Goal: Task Accomplishment & Management: Use online tool/utility

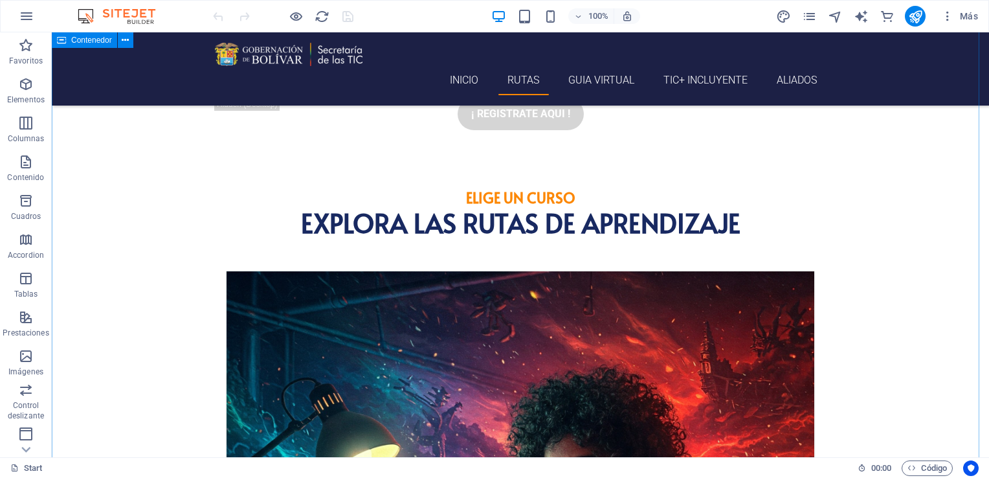
scroll to position [1554, 0]
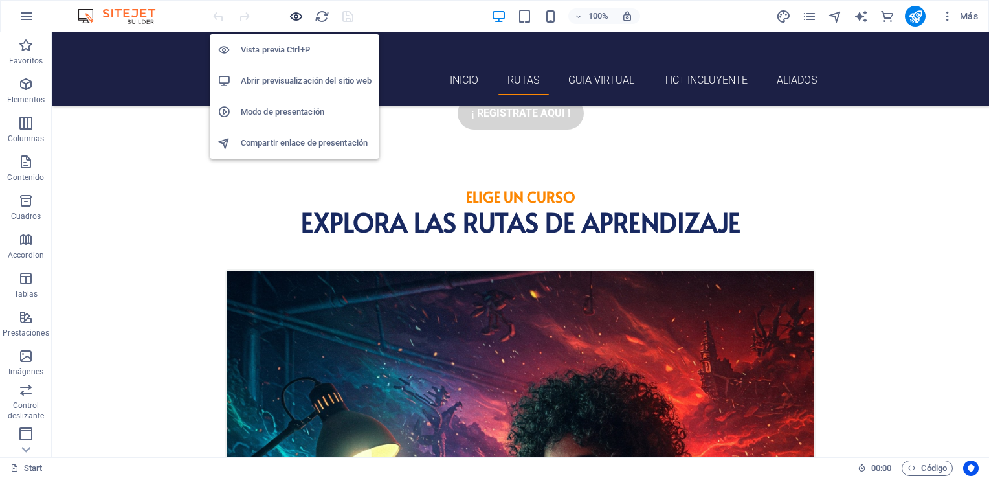
click at [293, 17] on icon "button" at bounding box center [296, 16] width 15 height 15
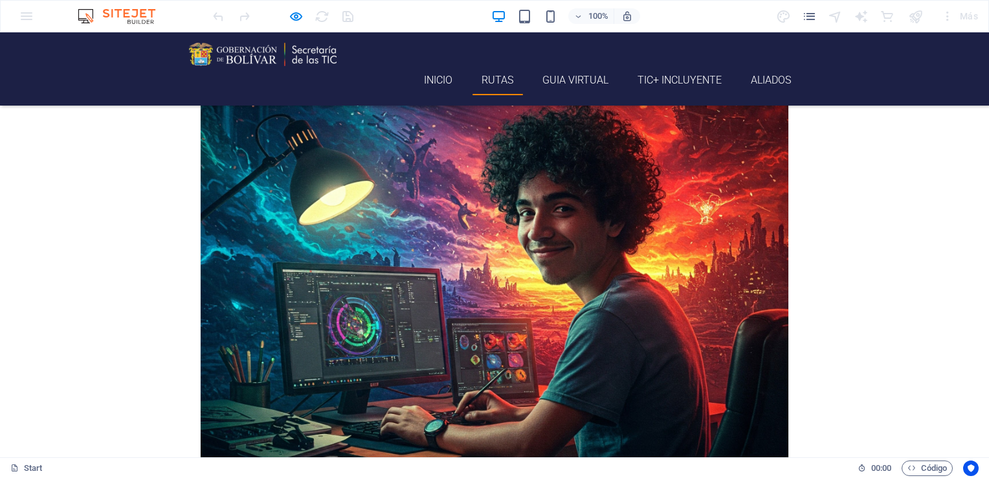
scroll to position [1382, 0]
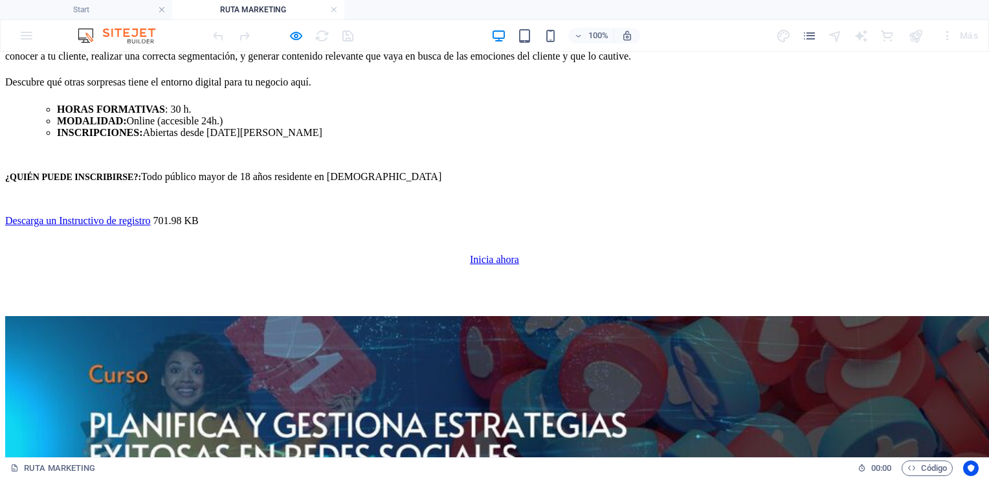
scroll to position [2720, 0]
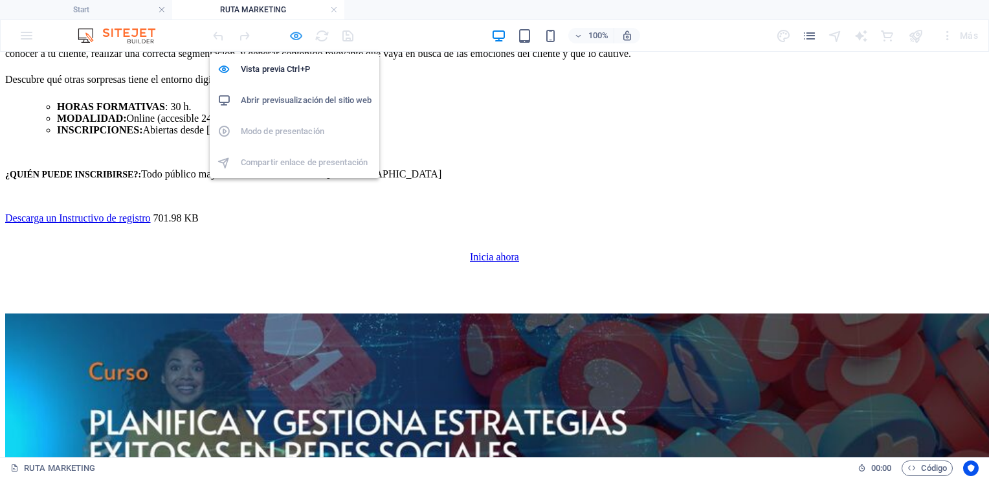
click at [296, 32] on icon "button" at bounding box center [296, 35] width 15 height 15
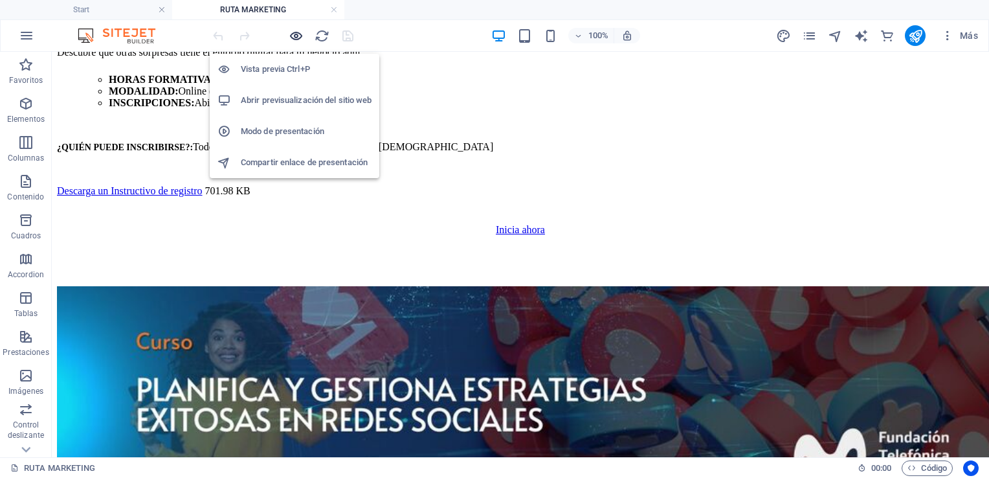
scroll to position [3145, 0]
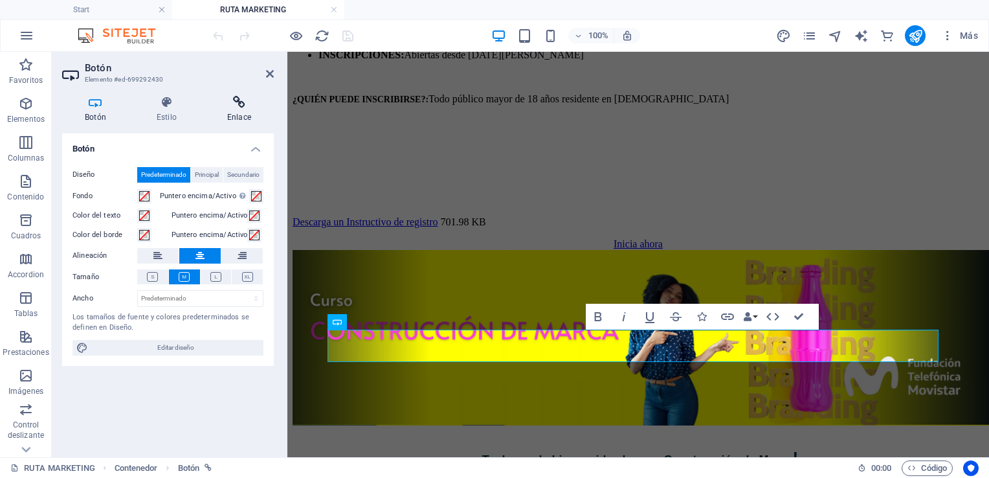
click at [232, 104] on icon at bounding box center [239, 102] width 69 height 13
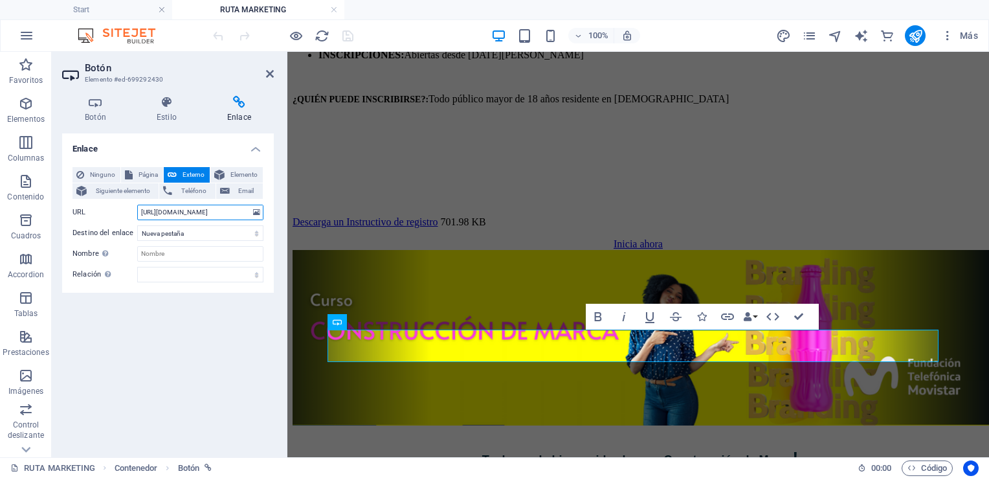
scroll to position [0, 223]
drag, startPoint x: 426, startPoint y: 263, endPoint x: 299, endPoint y: 220, distance: 134.5
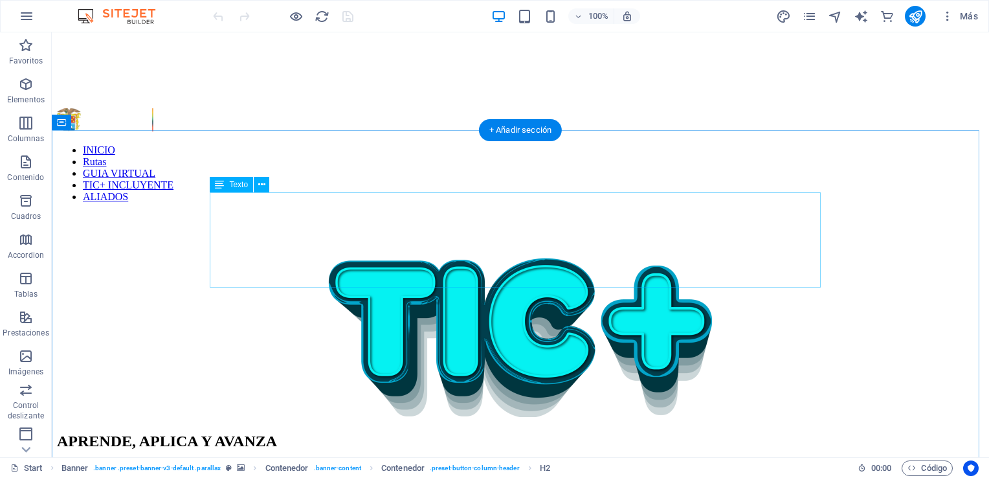
scroll to position [389, 0]
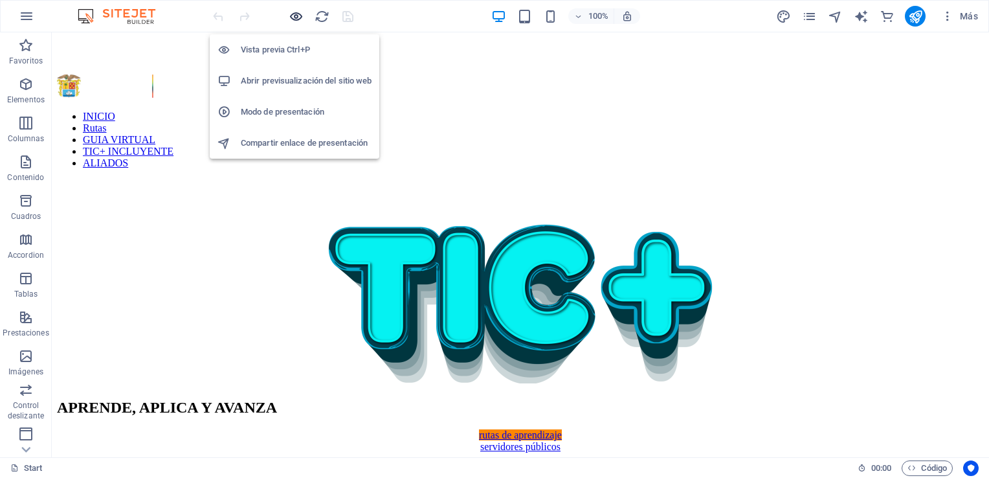
click at [289, 17] on icon "button" at bounding box center [296, 16] width 15 height 15
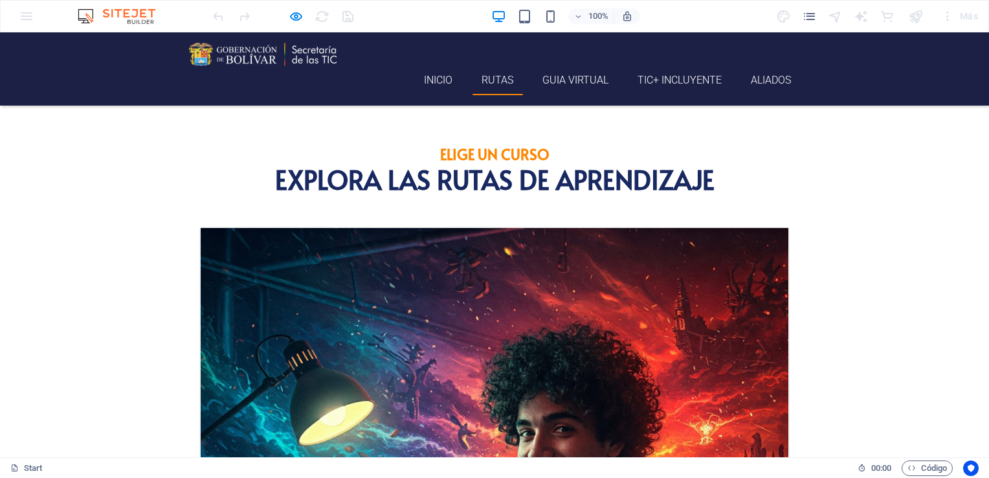
scroll to position [1425, 0]
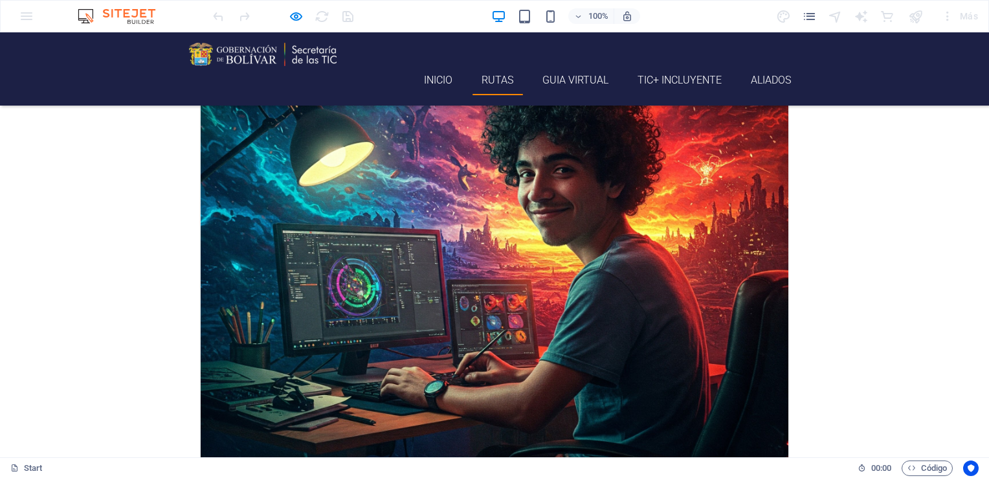
drag, startPoint x: 514, startPoint y: 258, endPoint x: 512, endPoint y: 268, distance: 10.5
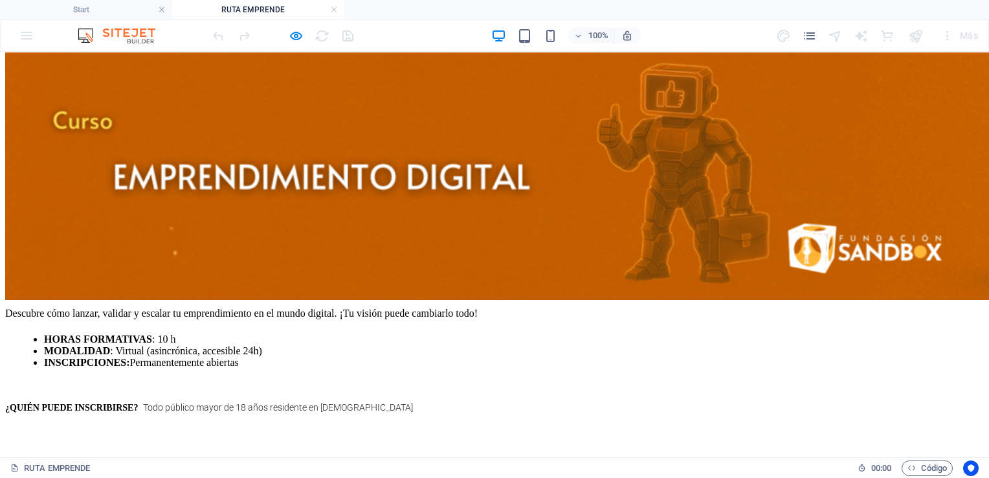
scroll to position [1230, 0]
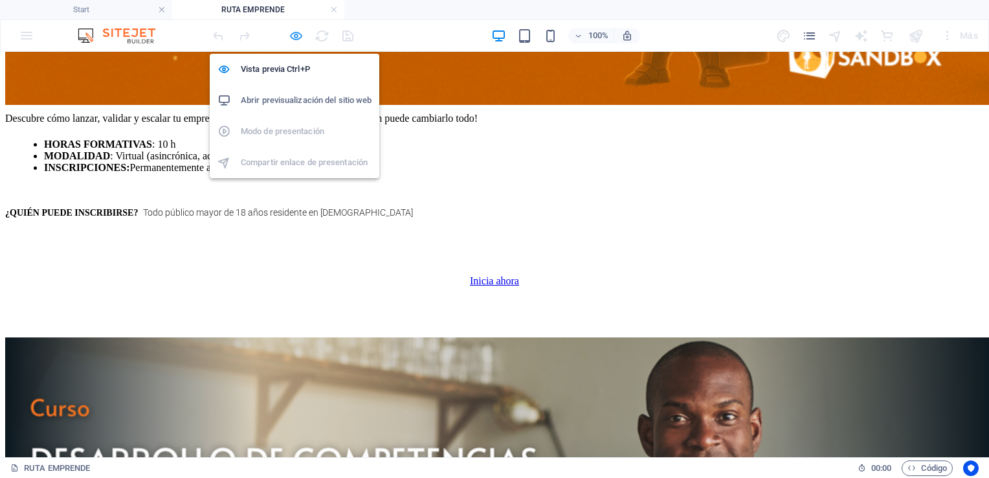
click at [290, 38] on icon "button" at bounding box center [296, 35] width 15 height 15
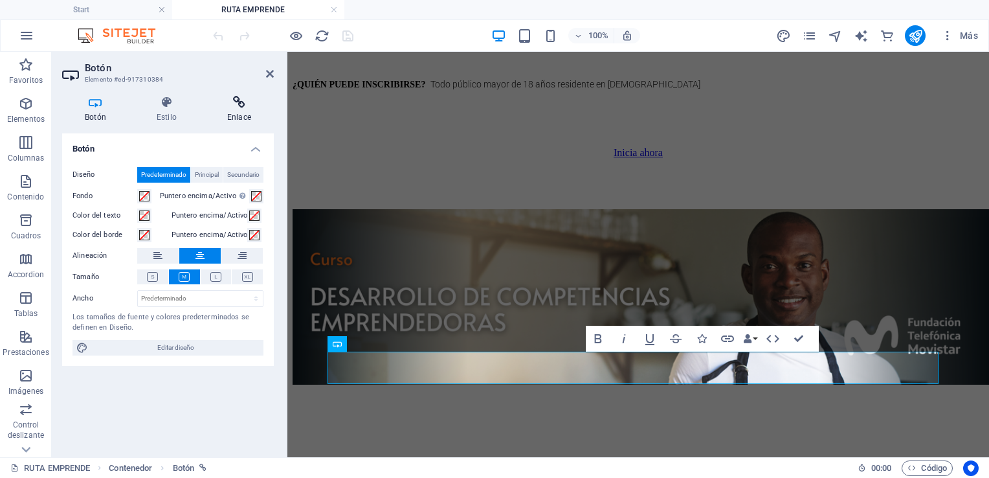
click at [245, 118] on h4 "Enlace" at bounding box center [239, 109] width 69 height 27
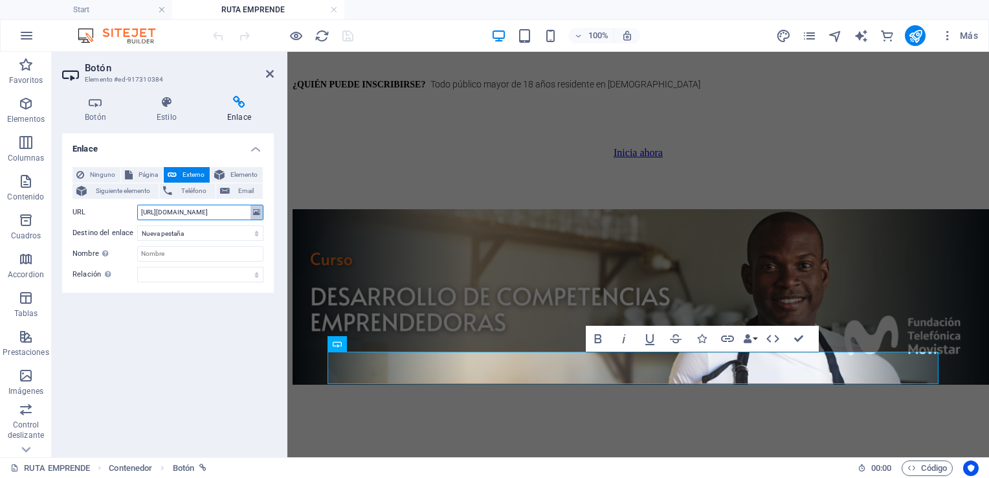
scroll to position [0, 293]
drag, startPoint x: 140, startPoint y: 209, endPoint x: 280, endPoint y: 218, distance: 140.2
click at [280, 218] on div "Botón Estilo Enlace Botón Diseño Predeterminado Principal Secundario Fondo Punt…" at bounding box center [168, 271] width 232 height 372
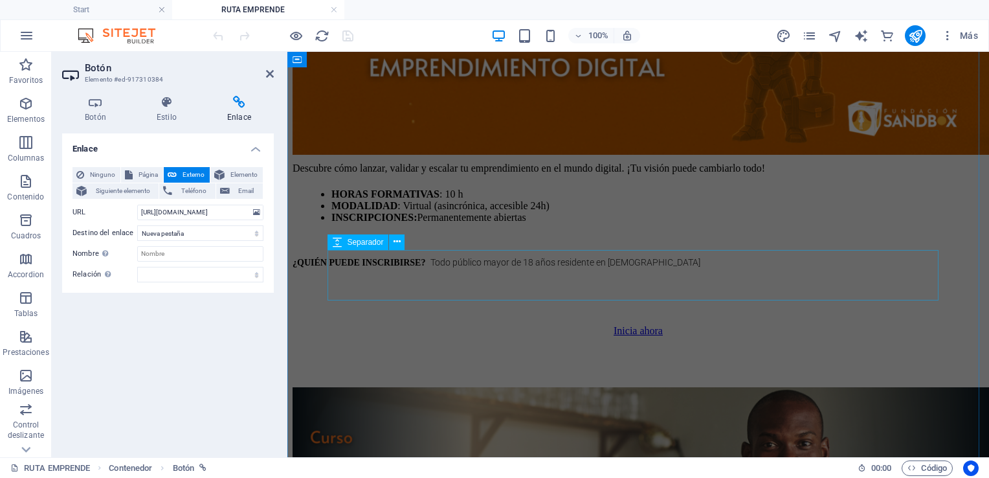
scroll to position [1036, 0]
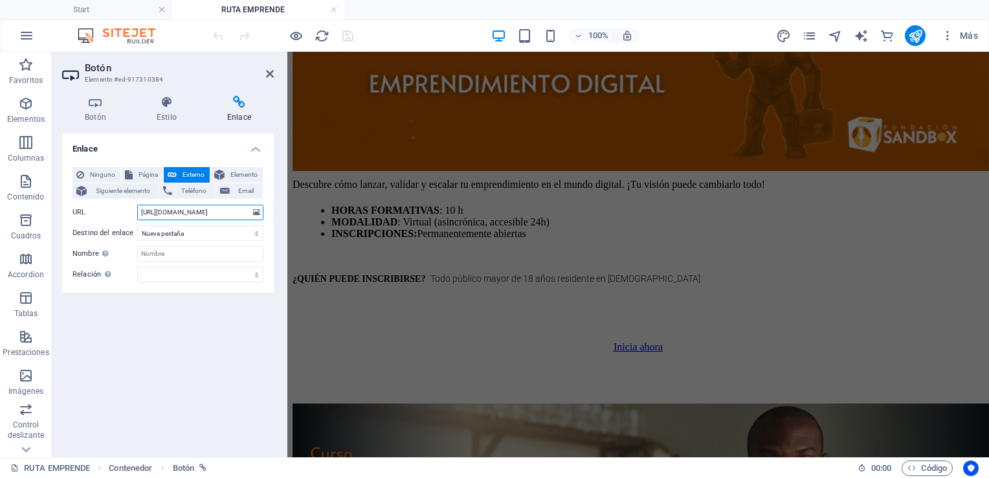
click at [236, 209] on input "https://conectaempleo-formacion.fundaciontelefonica.com/web/co-desarrollo-de-co…" at bounding box center [200, 213] width 126 height 16
drag, startPoint x: 435, startPoint y: 264, endPoint x: 328, endPoint y: 225, distance: 114.5
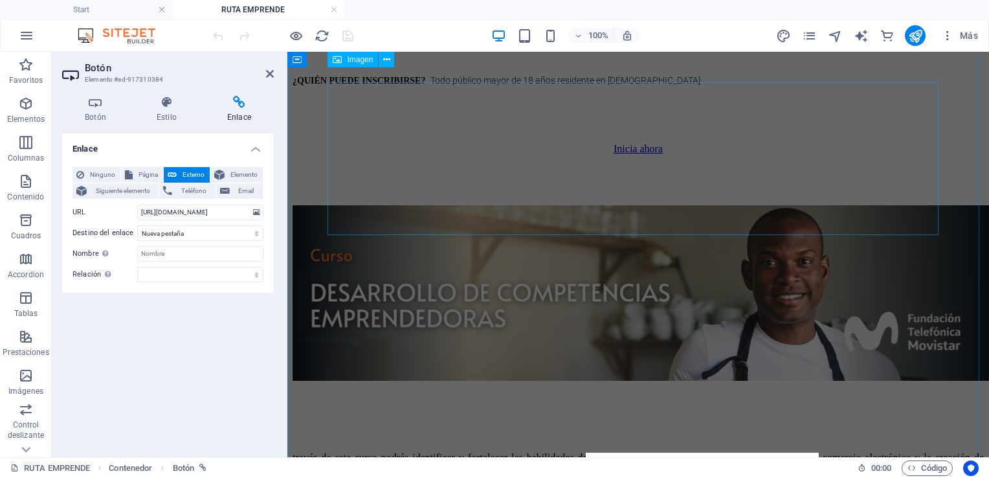
scroll to position [1101, 0]
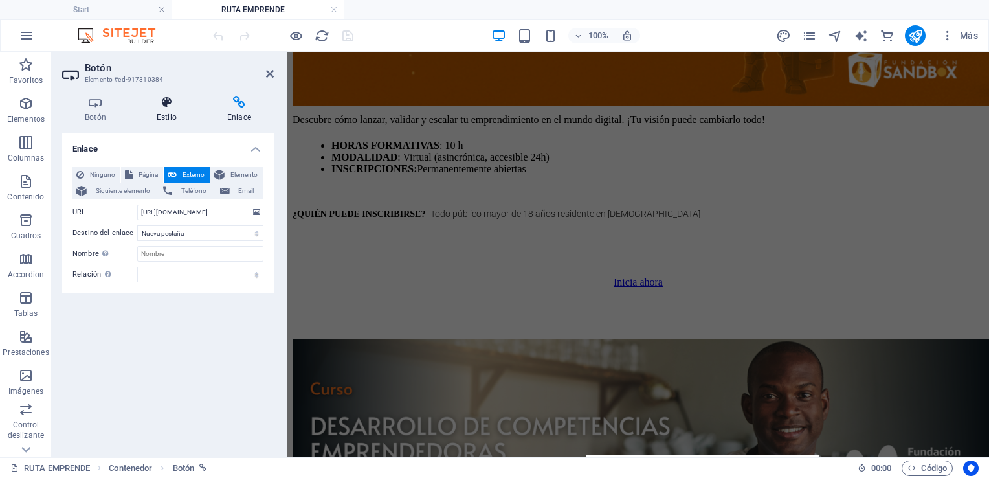
click at [166, 102] on icon at bounding box center [166, 102] width 65 height 13
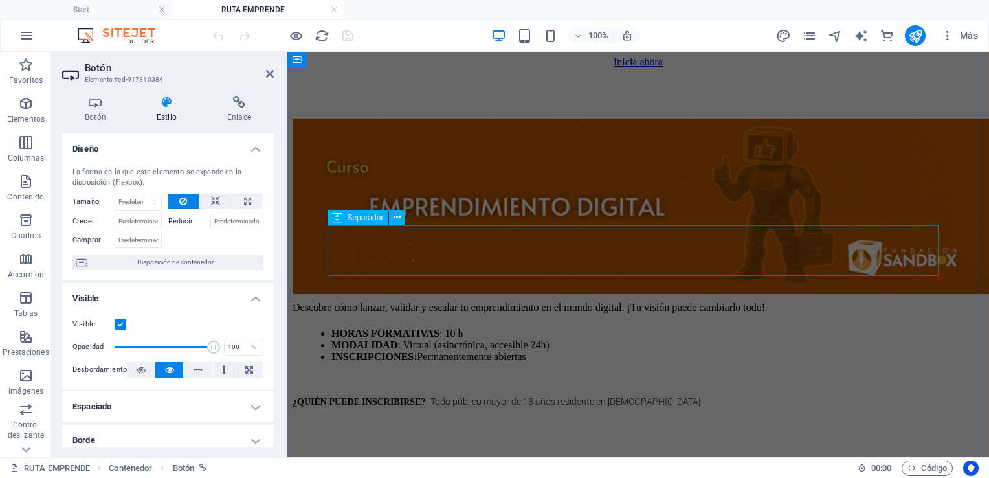
scroll to position [907, 0]
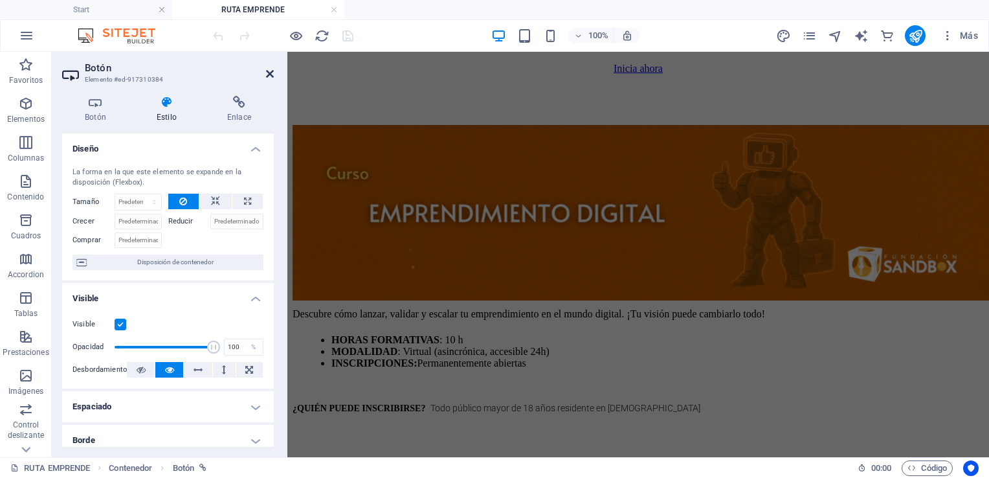
click at [271, 78] on icon at bounding box center [270, 74] width 8 height 10
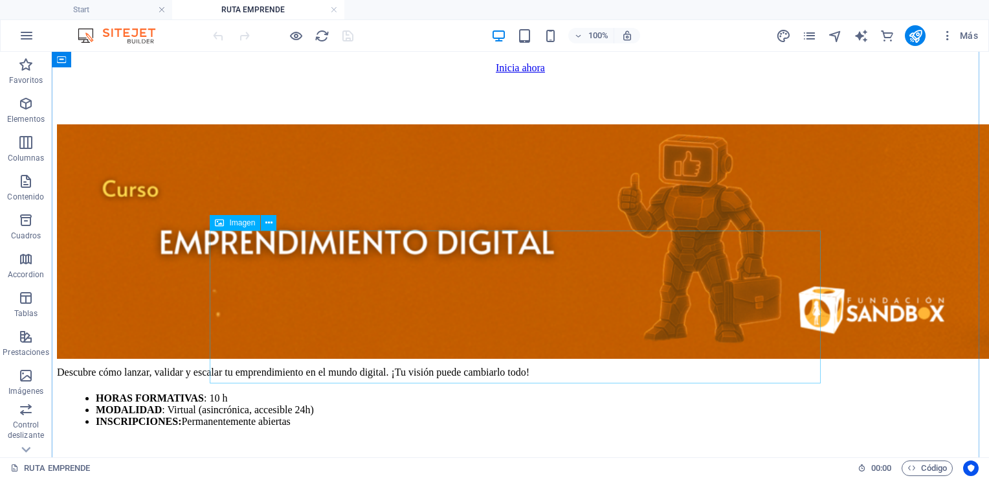
scroll to position [955, 0]
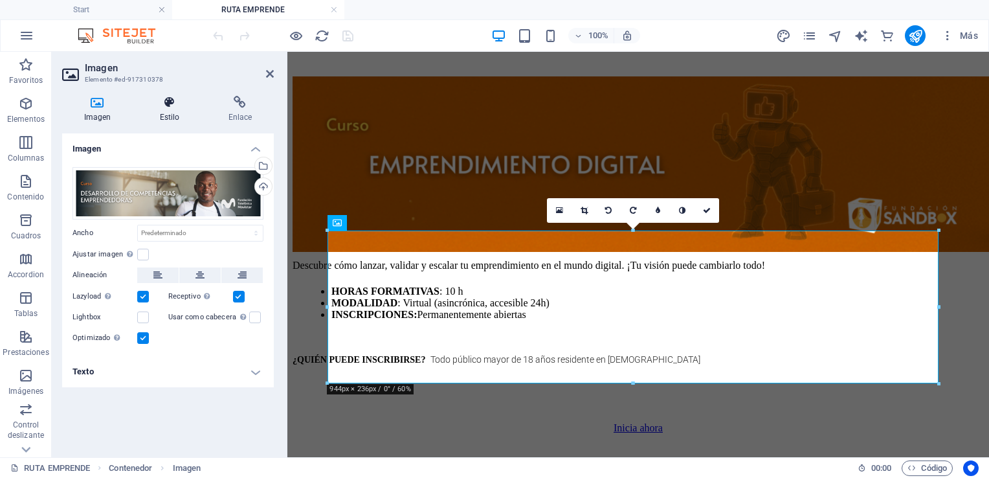
click at [176, 107] on icon at bounding box center [169, 102] width 63 height 13
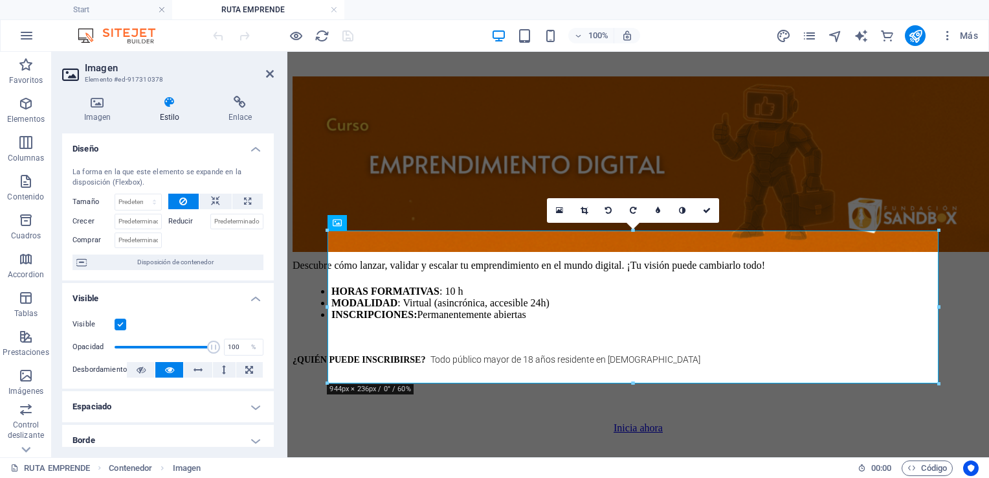
click at [123, 322] on label at bounding box center [121, 325] width 12 height 12
click at [0, 0] on input "Visible" at bounding box center [0, 0] width 0 height 0
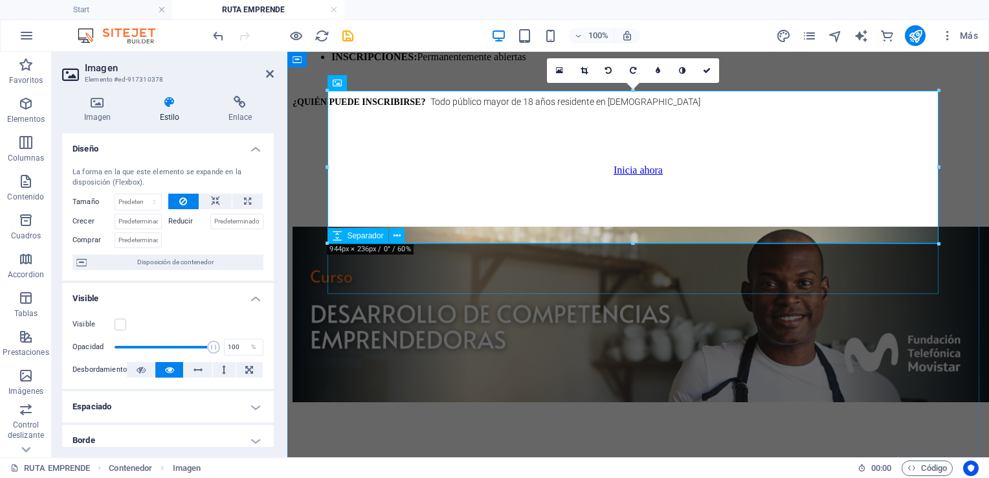
scroll to position [1214, 0]
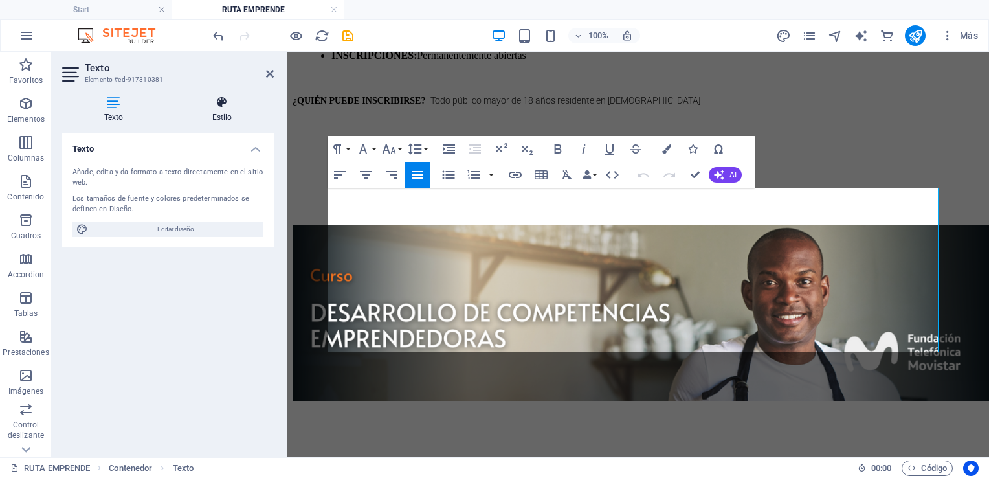
click at [205, 105] on icon at bounding box center [222, 102] width 104 height 13
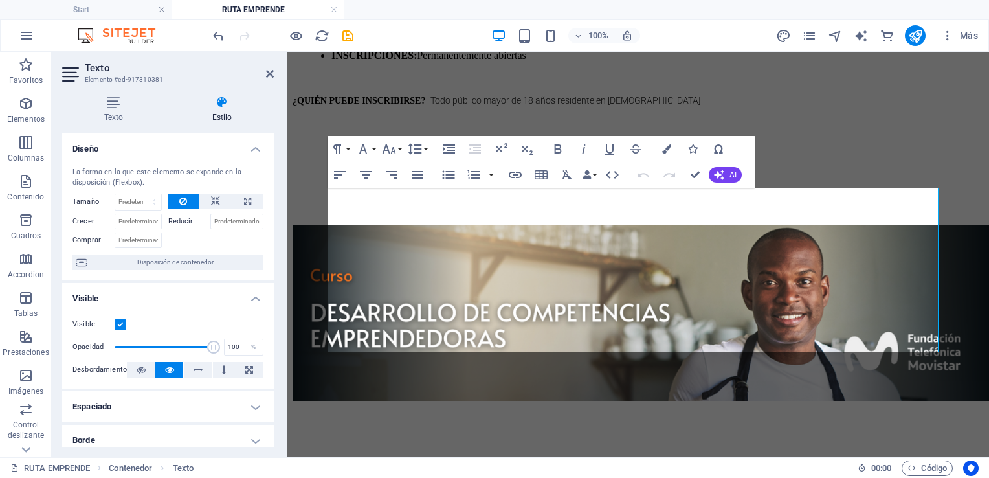
click at [119, 321] on label at bounding box center [121, 325] width 12 height 12
click at [0, 0] on input "Visible" at bounding box center [0, 0] width 0 height 0
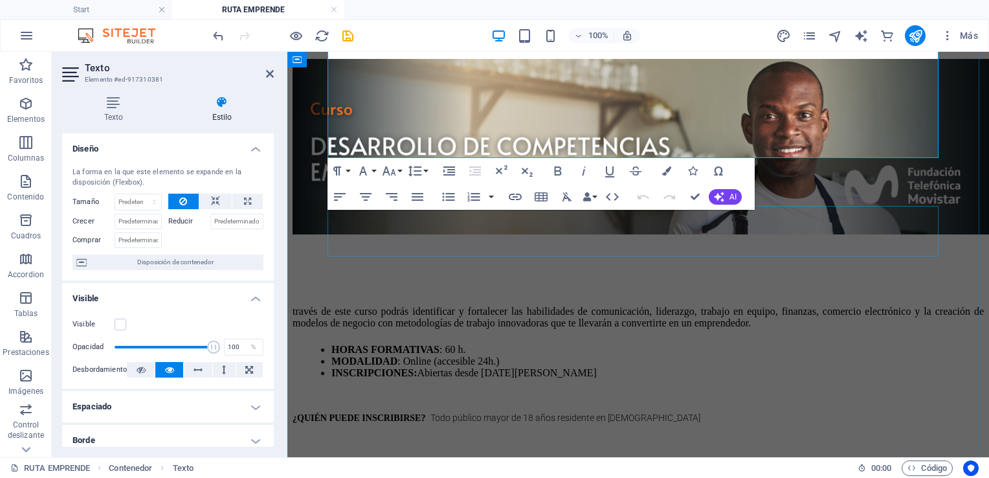
scroll to position [1408, 0]
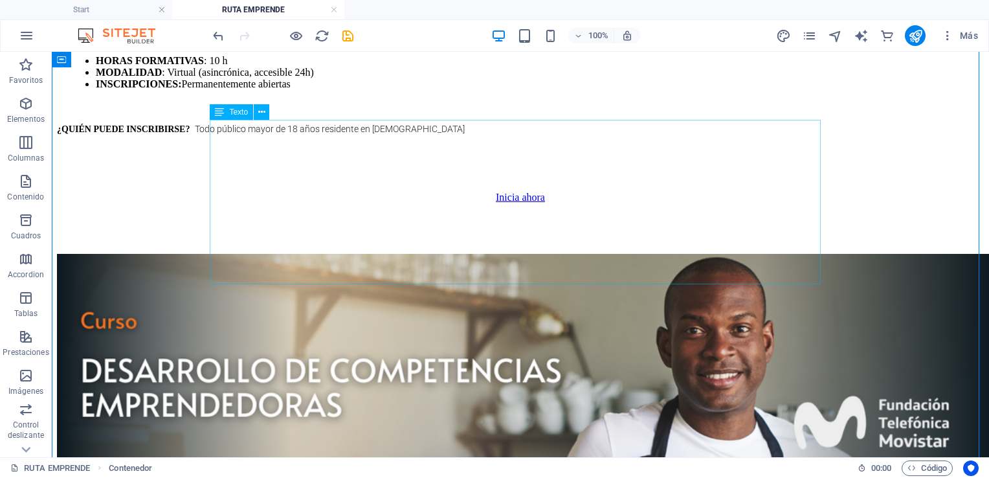
scroll to position [1279, 0]
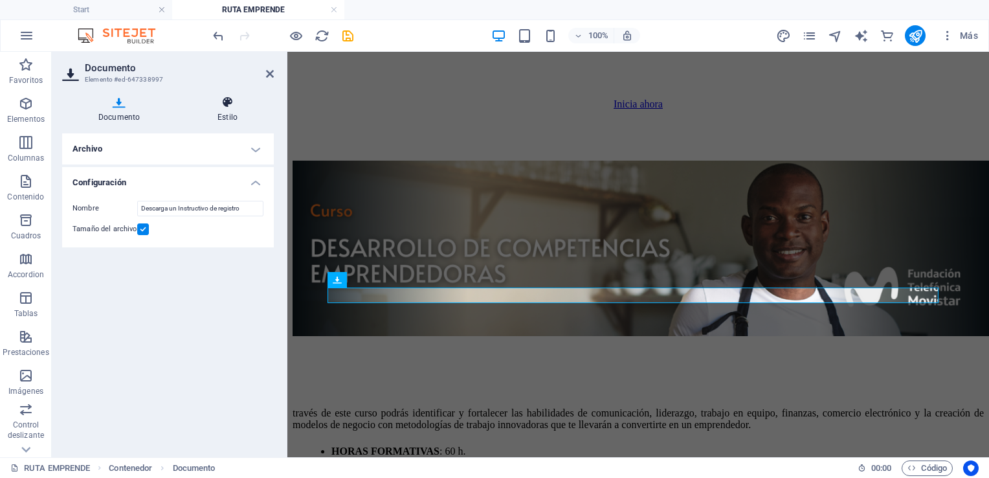
click at [228, 107] on icon at bounding box center [227, 102] width 93 height 13
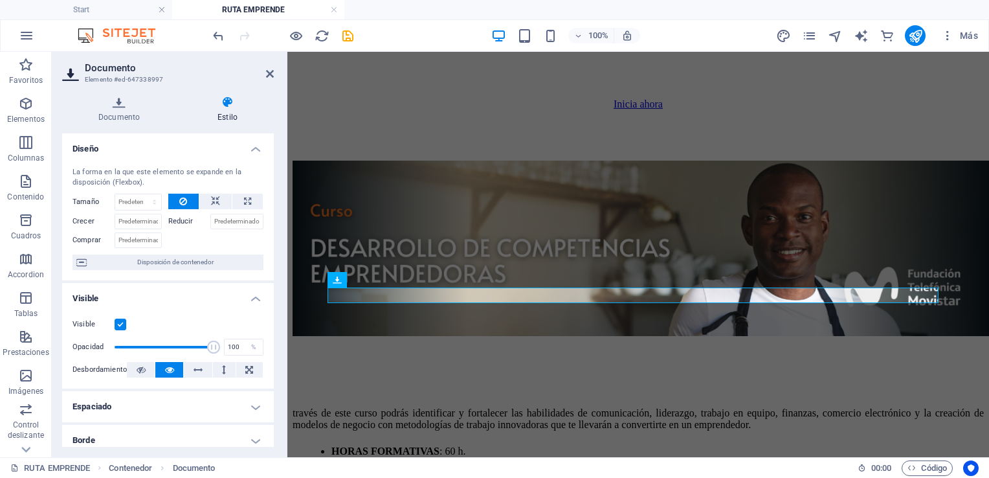
click at [123, 328] on label at bounding box center [121, 325] width 12 height 12
click at [0, 0] on input "Visible" at bounding box center [0, 0] width 0 height 0
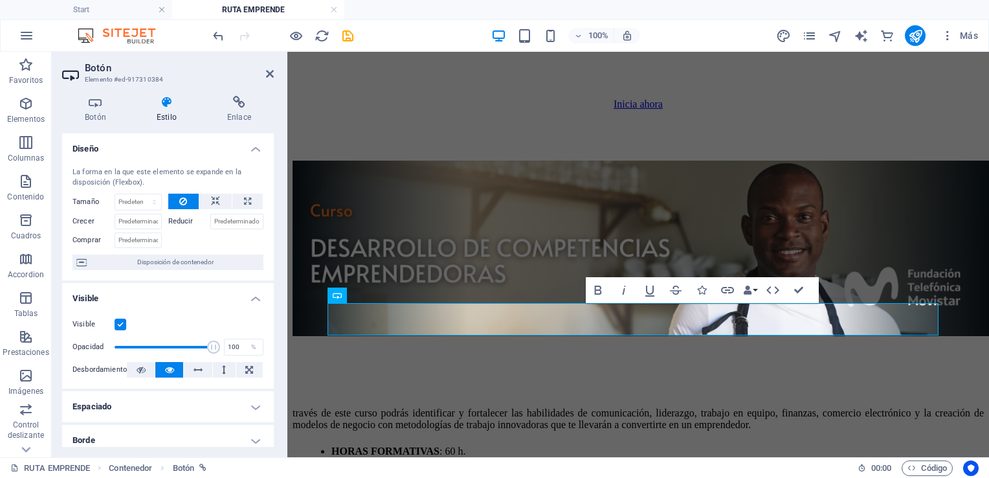
click at [119, 321] on label at bounding box center [121, 325] width 12 height 12
click at [0, 0] on input "Visible" at bounding box center [0, 0] width 0 height 0
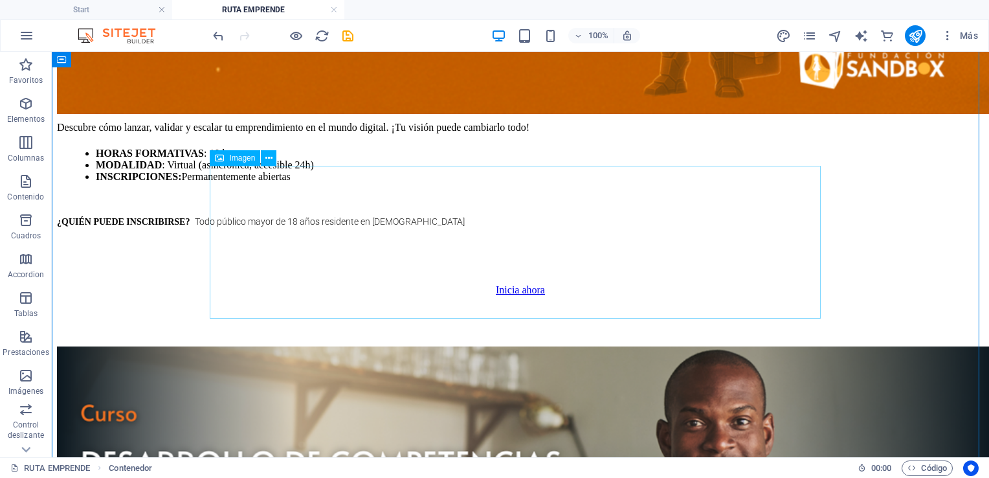
scroll to position [1020, 0]
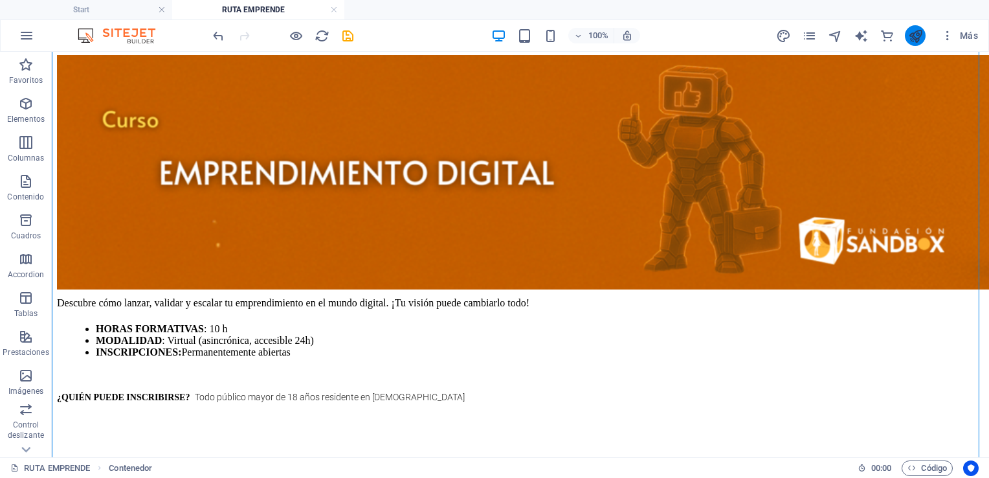
click at [917, 44] on button "publish" at bounding box center [915, 35] width 21 height 21
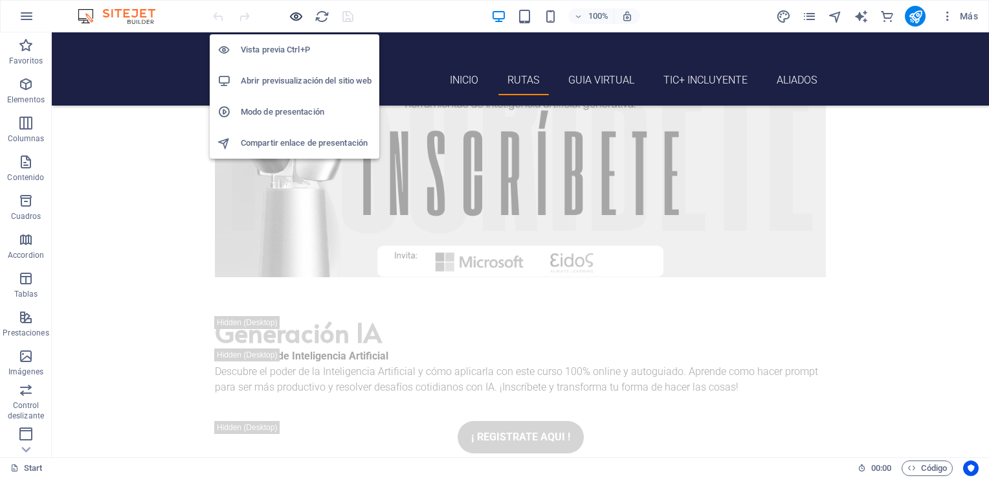
click at [296, 22] on icon "button" at bounding box center [296, 16] width 15 height 15
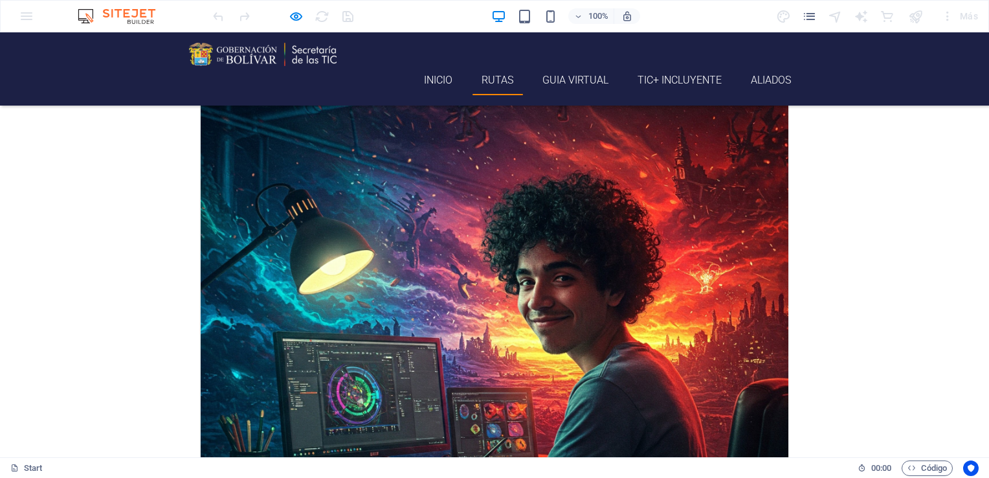
scroll to position [1317, 0]
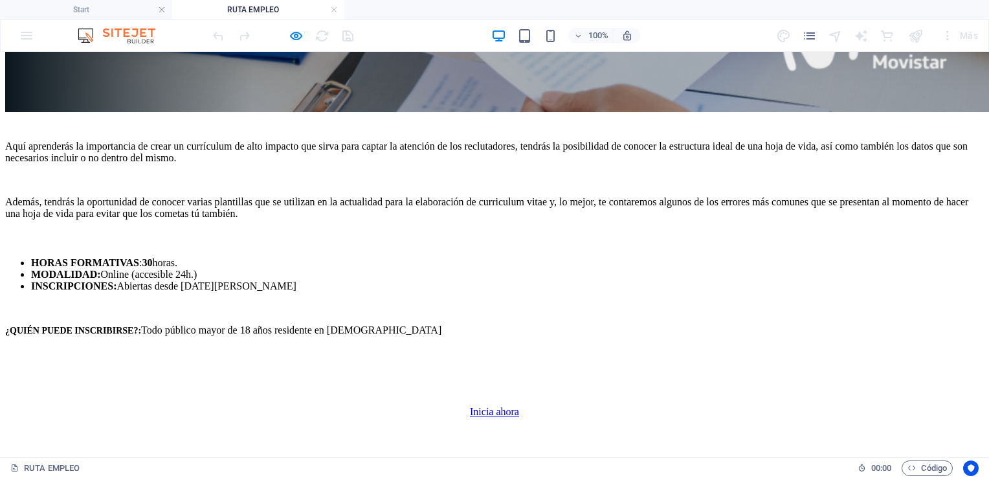
scroll to position [2590, 0]
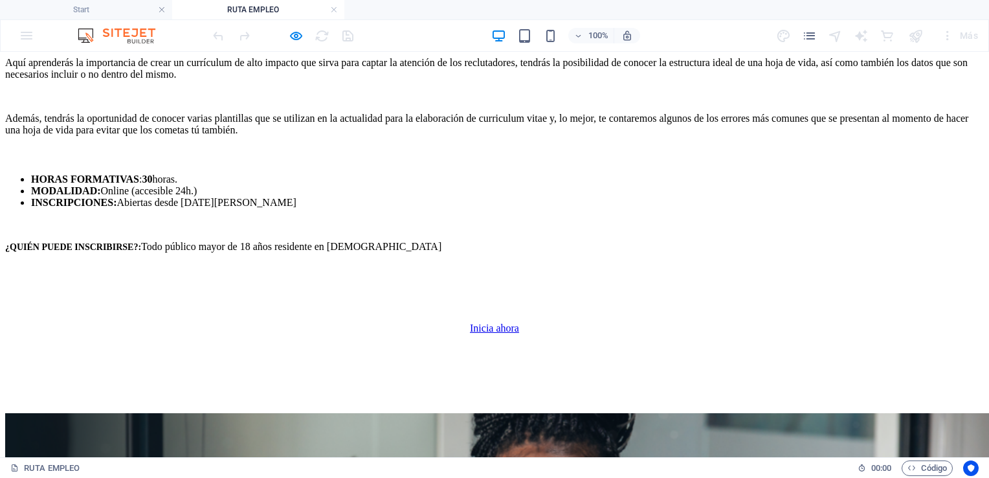
drag, startPoint x: 493, startPoint y: 260, endPoint x: 498, endPoint y: 253, distance: 8.4
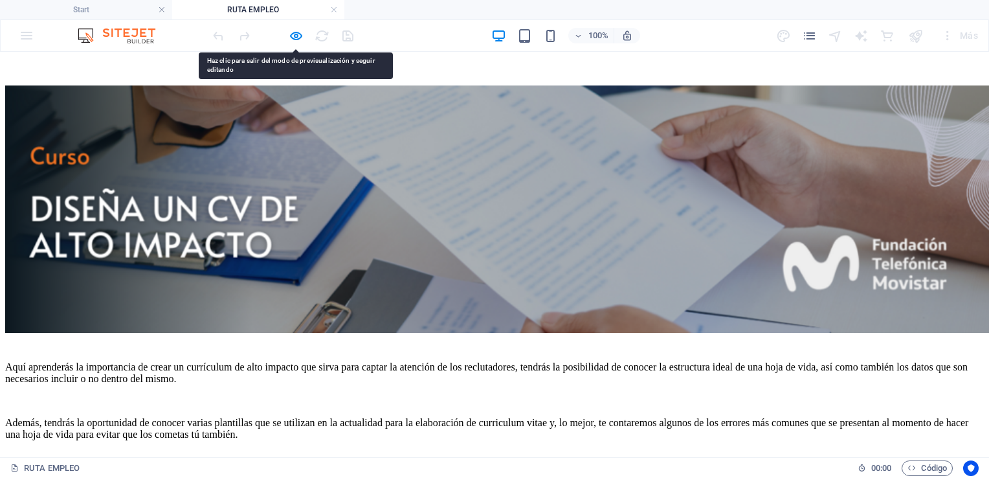
scroll to position [2266, 0]
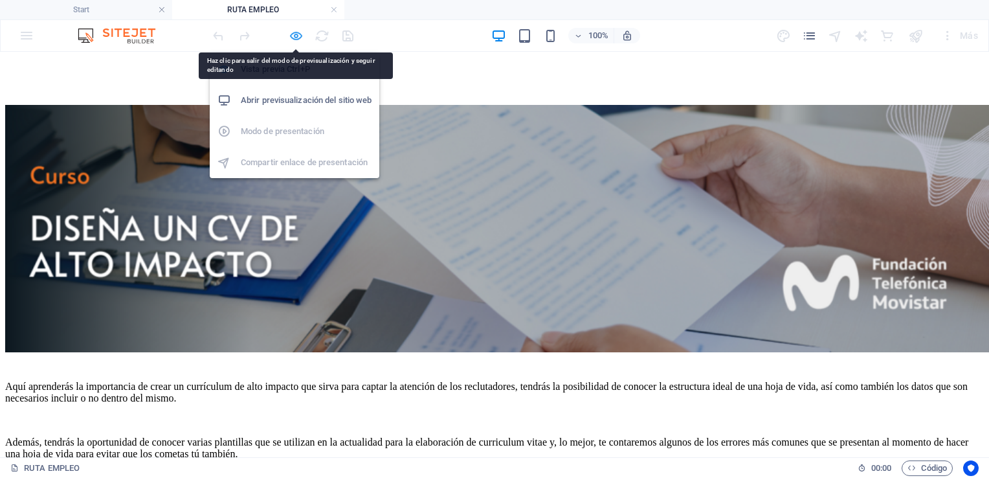
click at [290, 34] on icon "button" at bounding box center [296, 35] width 15 height 15
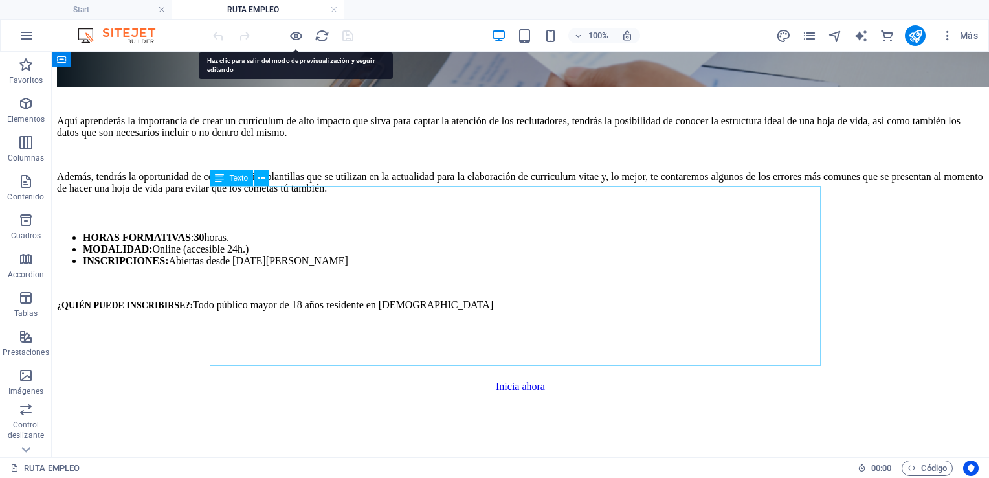
scroll to position [2590, 0]
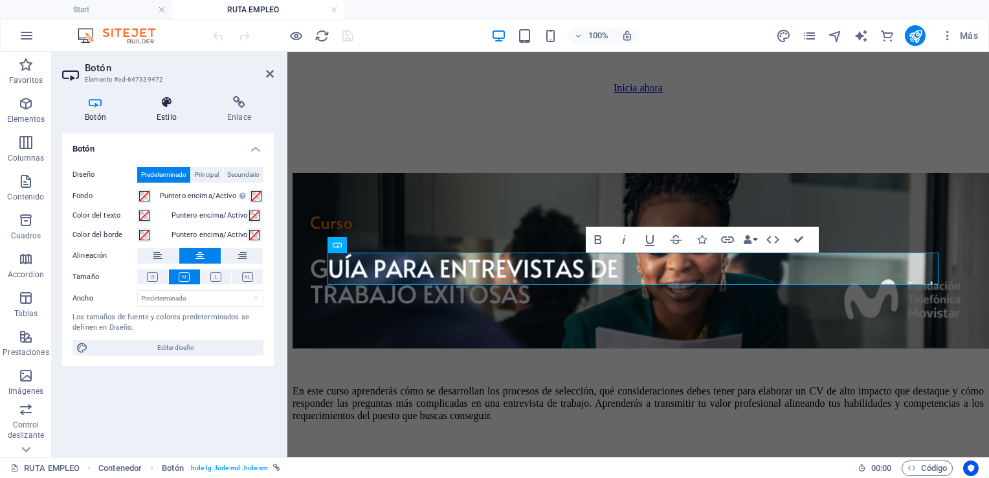
click at [169, 118] on h4 "Estilo" at bounding box center [169, 109] width 71 height 27
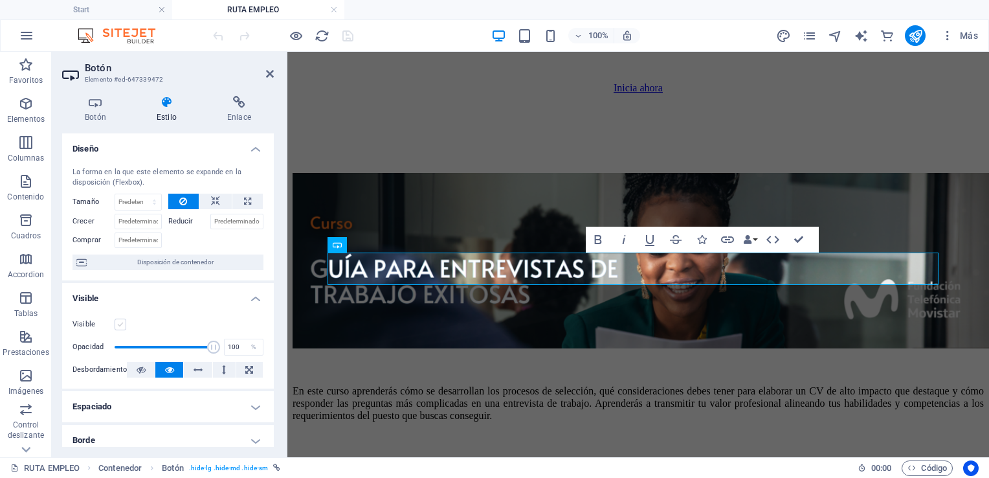
click at [119, 324] on label at bounding box center [121, 325] width 12 height 12
click at [0, 0] on input "Visible" at bounding box center [0, 0] width 0 height 0
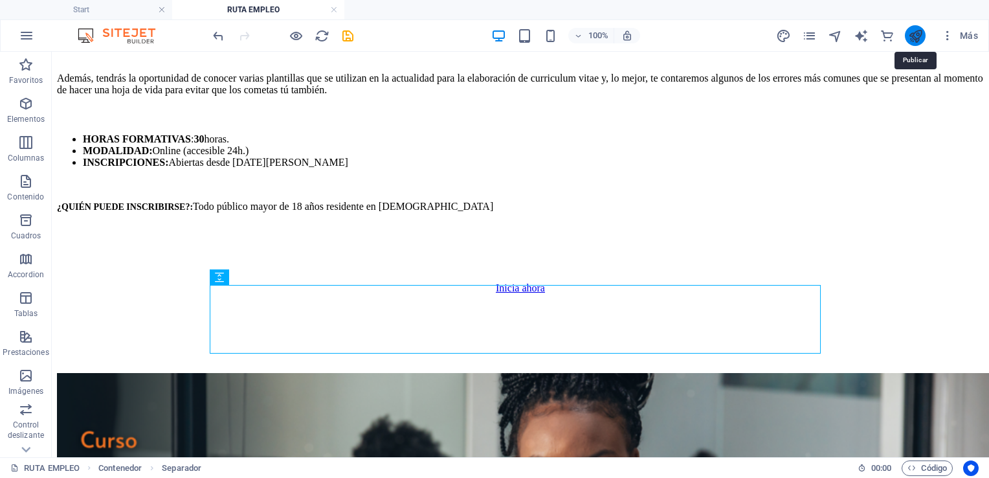
click at [912, 42] on icon "publish" at bounding box center [916, 35] width 15 height 15
